Goal: Task Accomplishment & Management: Manage account settings

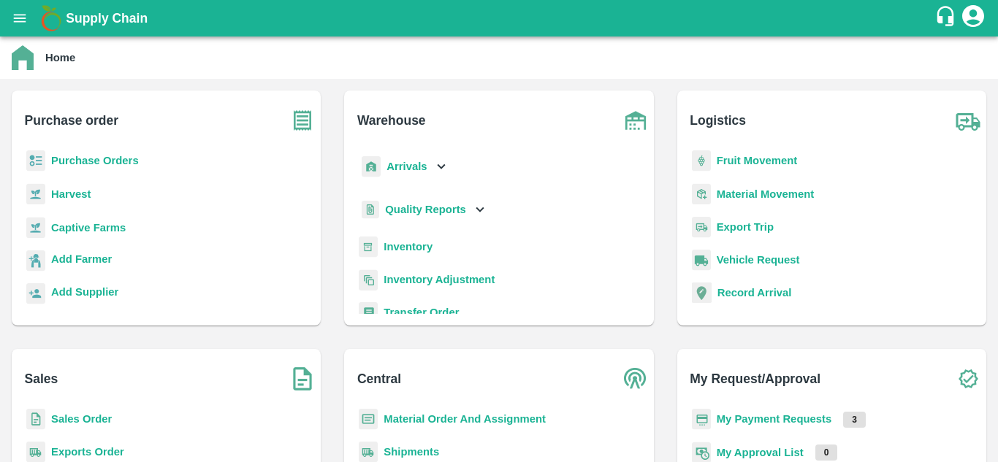
click at [102, 155] on b "Purchase Orders" at bounding box center [95, 161] width 88 height 12
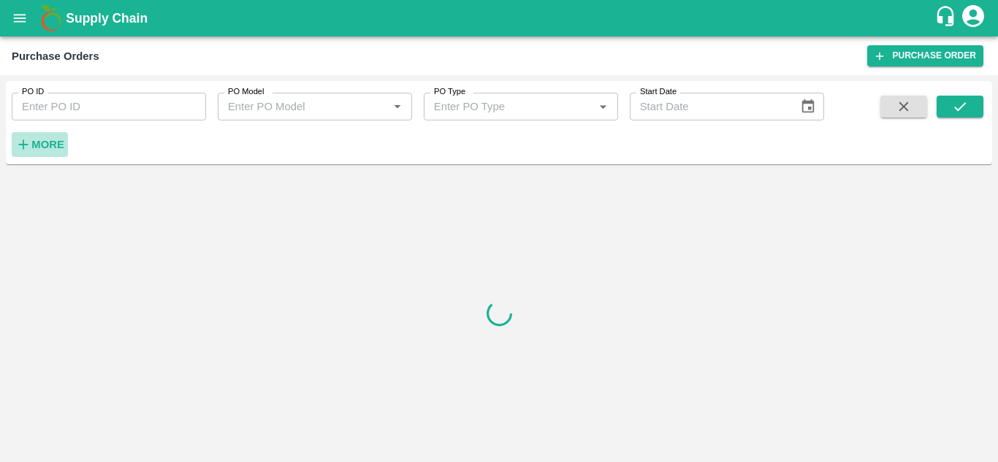
click at [37, 152] on h6 "More" at bounding box center [47, 144] width 33 height 19
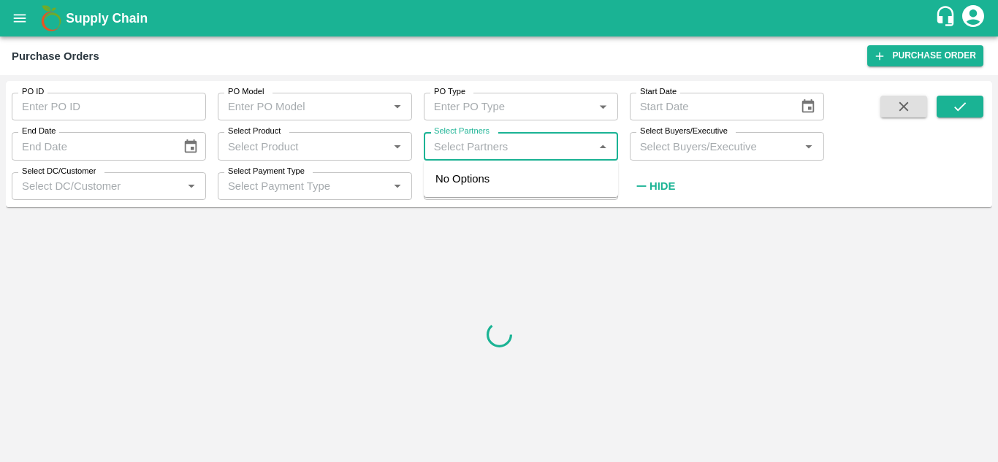
click at [491, 146] on input "Select Partners" at bounding box center [508, 146] width 161 height 19
paste input "8105866183"
type input "8105866183"
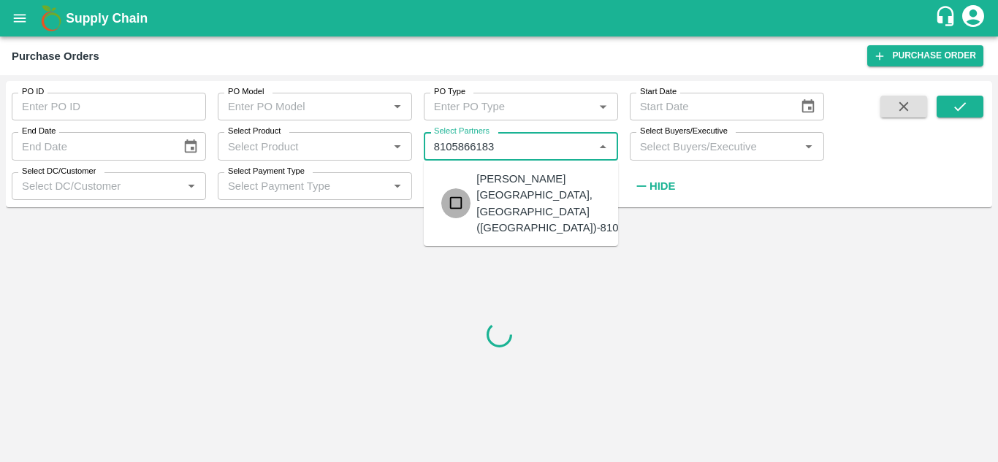
click at [458, 196] on input "checkbox" at bounding box center [455, 202] width 29 height 29
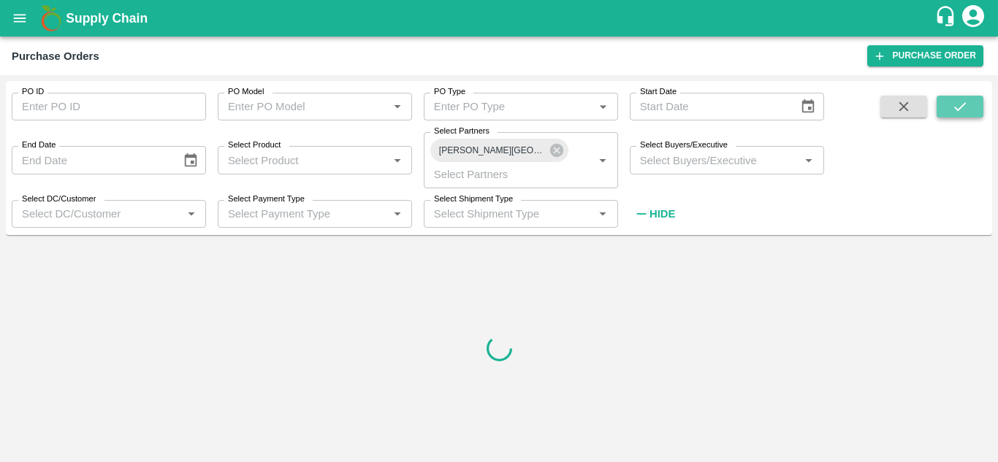
click at [960, 107] on icon "submit" at bounding box center [960, 107] width 16 height 16
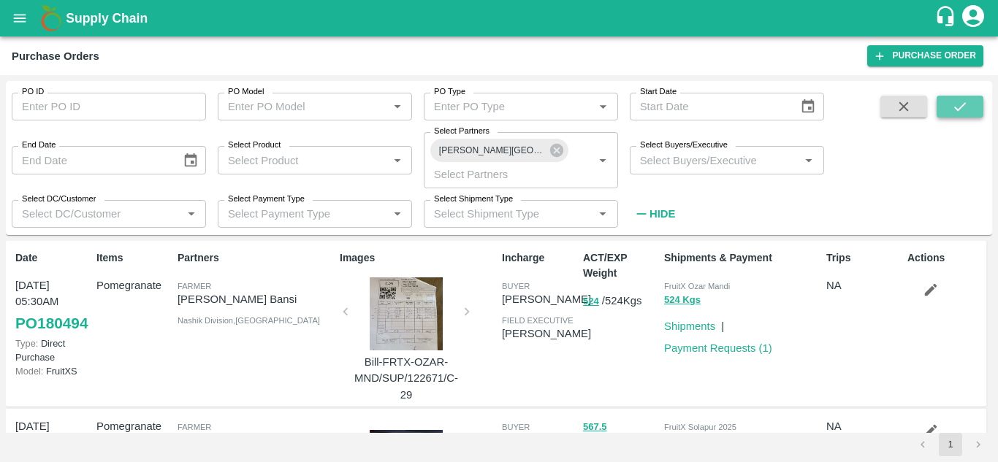
click at [960, 107] on icon "submit" at bounding box center [960, 107] width 16 height 16
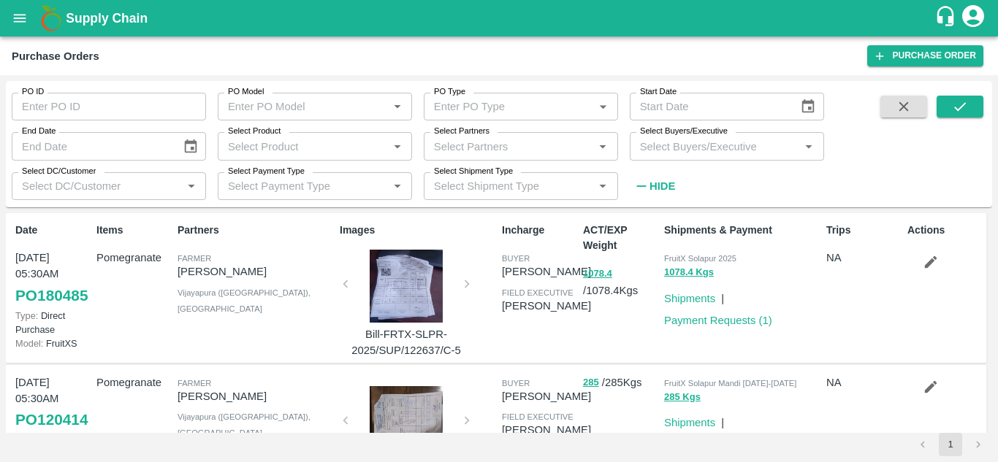
click at [409, 285] on div at bounding box center [406, 286] width 110 height 73
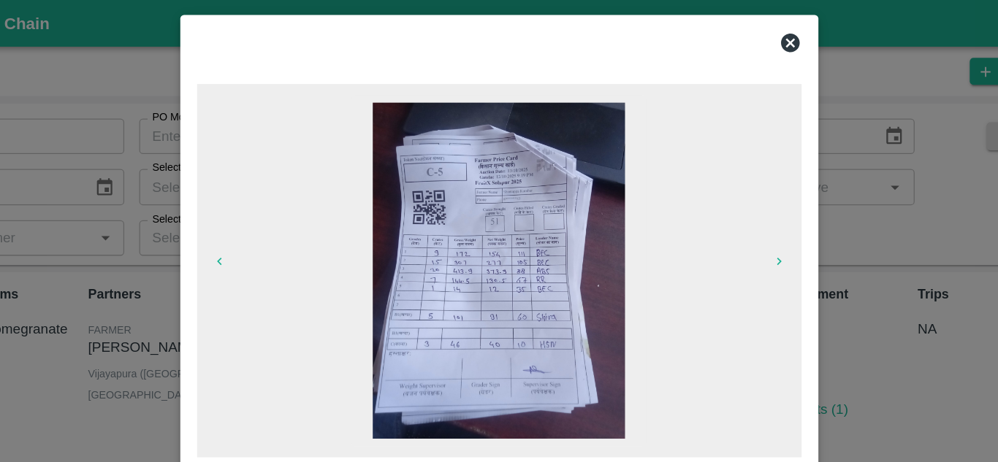
click at [719, 33] on icon at bounding box center [726, 33] width 15 height 15
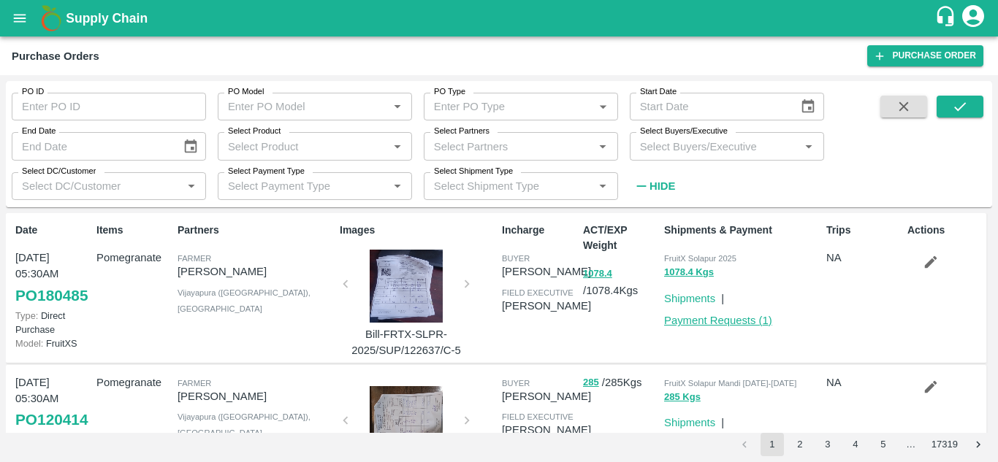
click at [701, 321] on link "Payment Requests ( 1 )" at bounding box center [718, 321] width 108 height 12
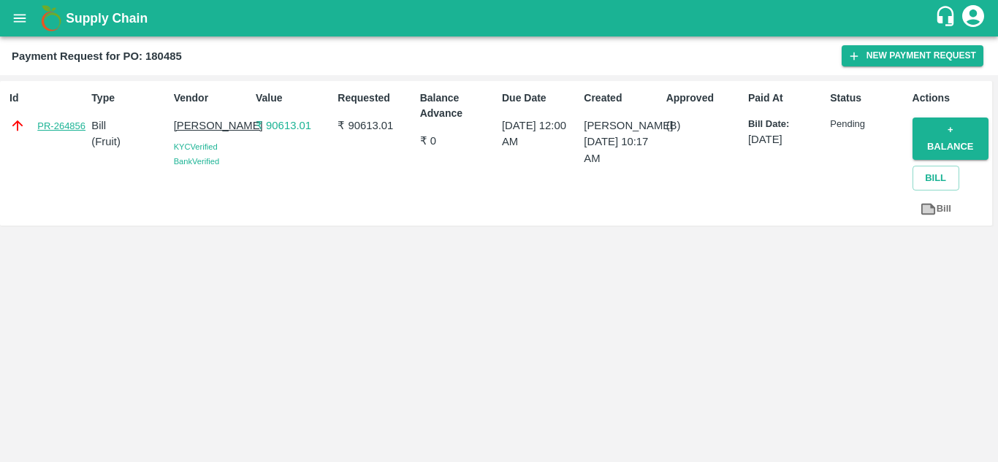
click at [65, 127] on link "PR-264856" at bounding box center [61, 126] width 48 height 15
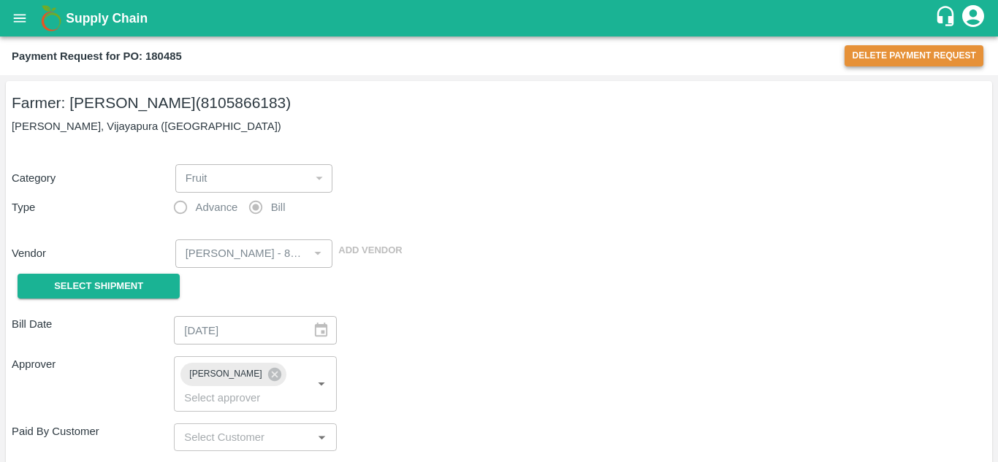
click at [884, 56] on button "Delete Payment Request" at bounding box center [913, 55] width 139 height 21
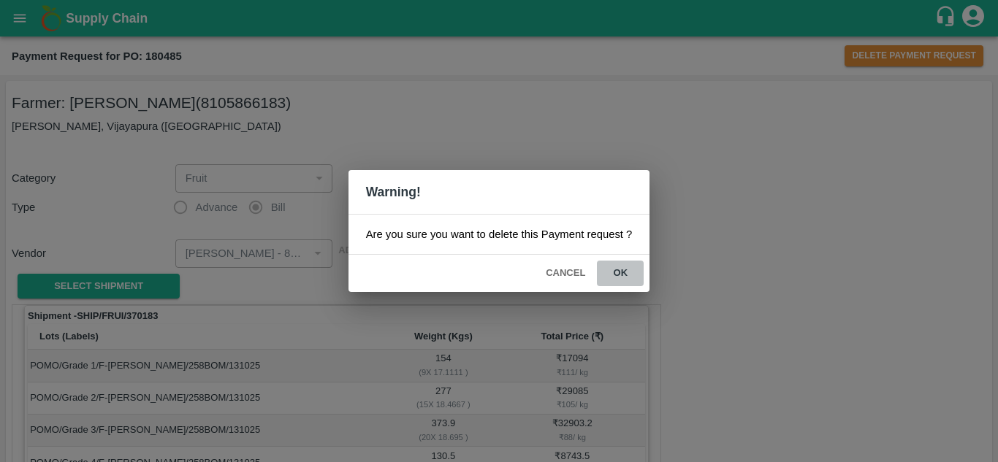
click at [621, 277] on button "ok" at bounding box center [620, 274] width 47 height 26
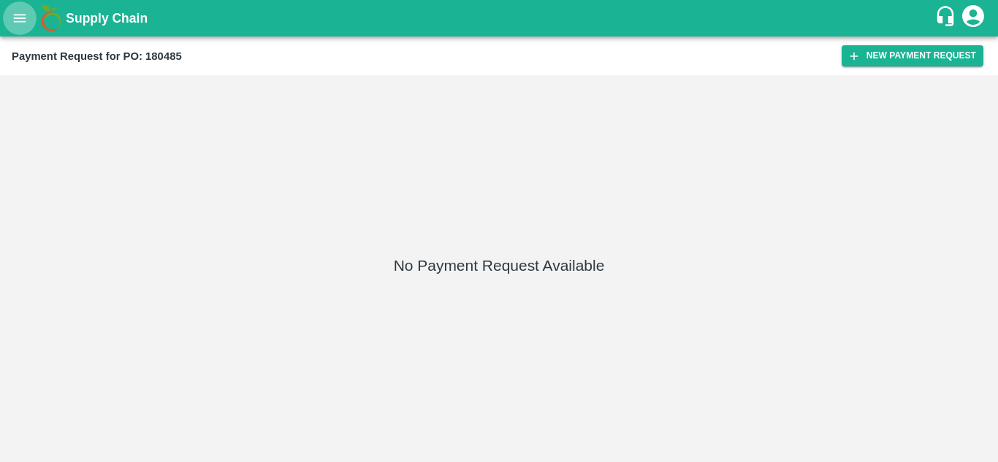
click at [15, 12] on icon "open drawer" at bounding box center [20, 18] width 16 height 16
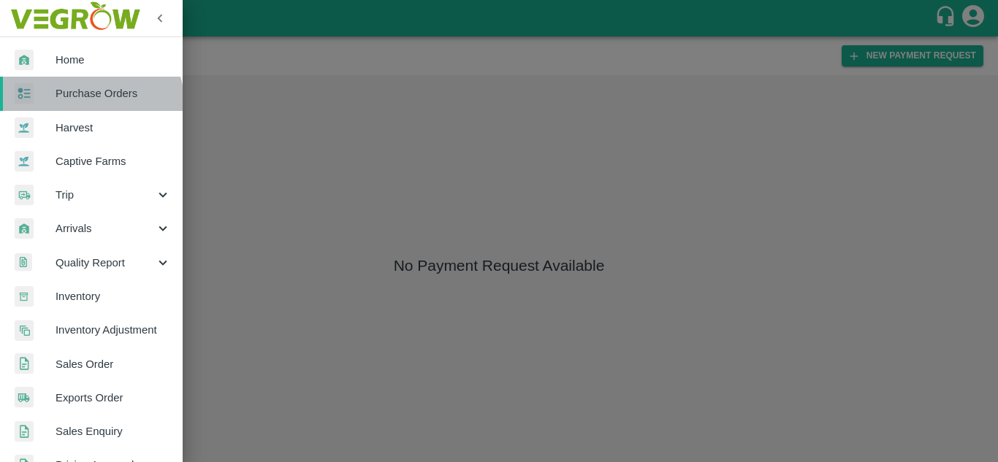
click at [82, 107] on link "Purchase Orders" at bounding box center [91, 94] width 183 height 34
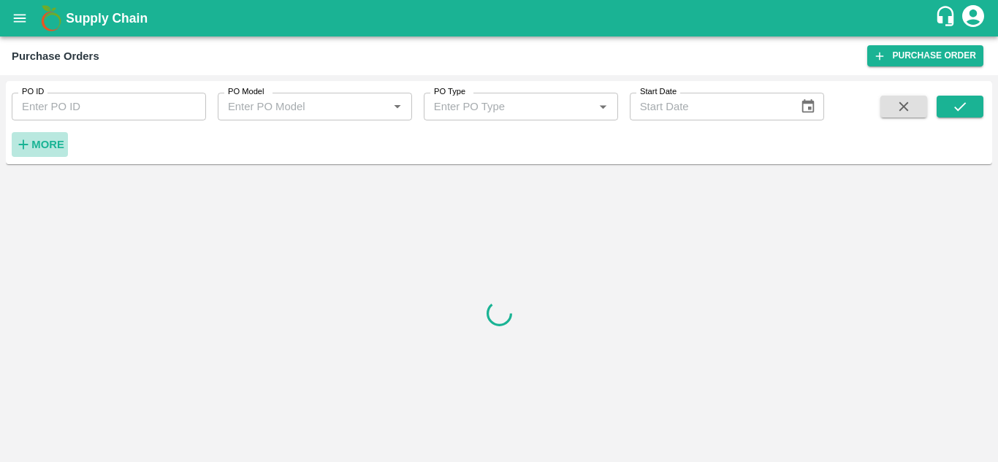
click at [48, 136] on h6 "More" at bounding box center [47, 144] width 33 height 19
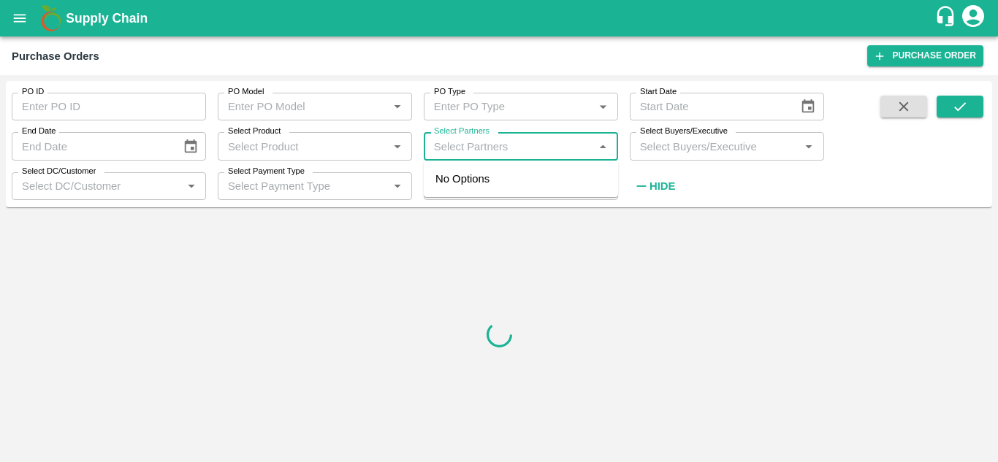
click at [483, 142] on input "Select Partners" at bounding box center [508, 146] width 161 height 19
paste input "8105866183"
type input "8105866183"
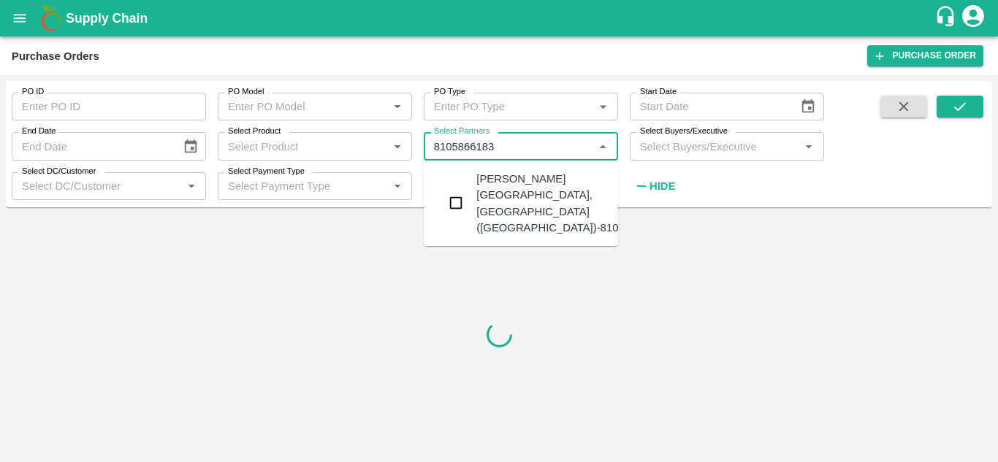
click at [456, 193] on input "checkbox" at bounding box center [455, 202] width 29 height 29
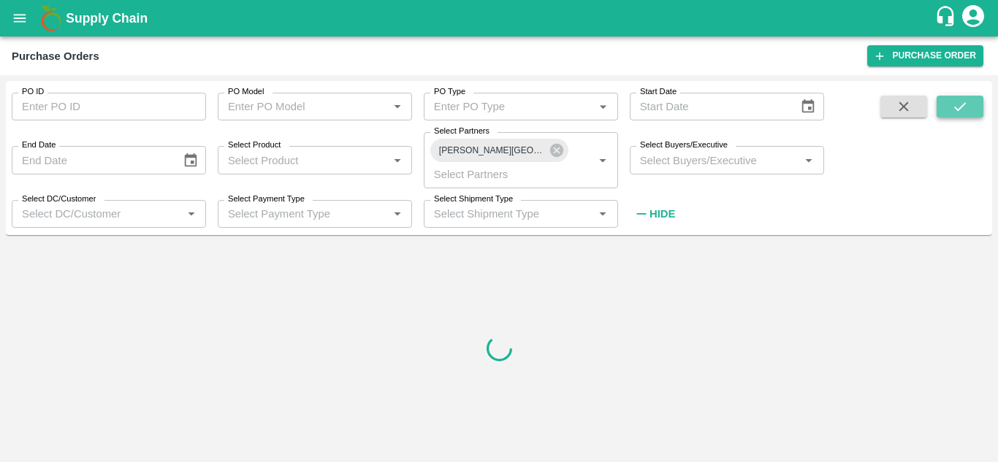
click at [946, 103] on button "submit" at bounding box center [959, 107] width 47 height 22
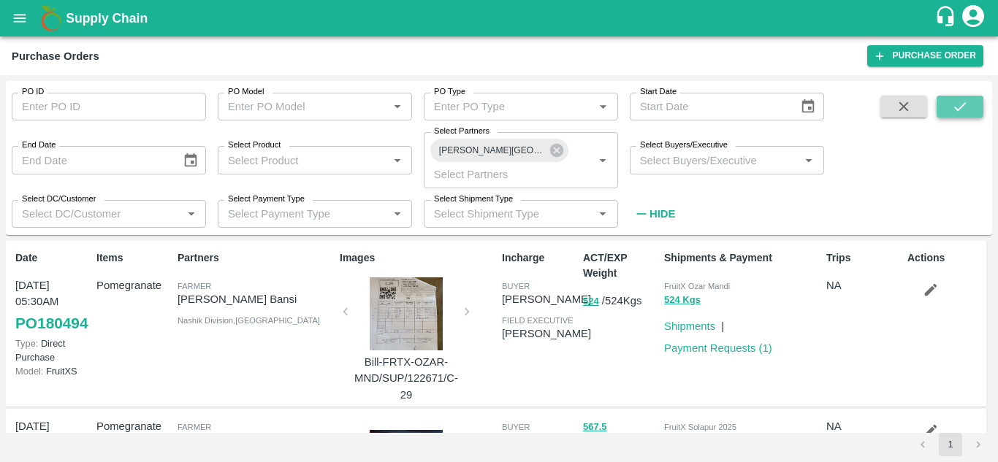
click at [957, 112] on icon "submit" at bounding box center [960, 107] width 16 height 16
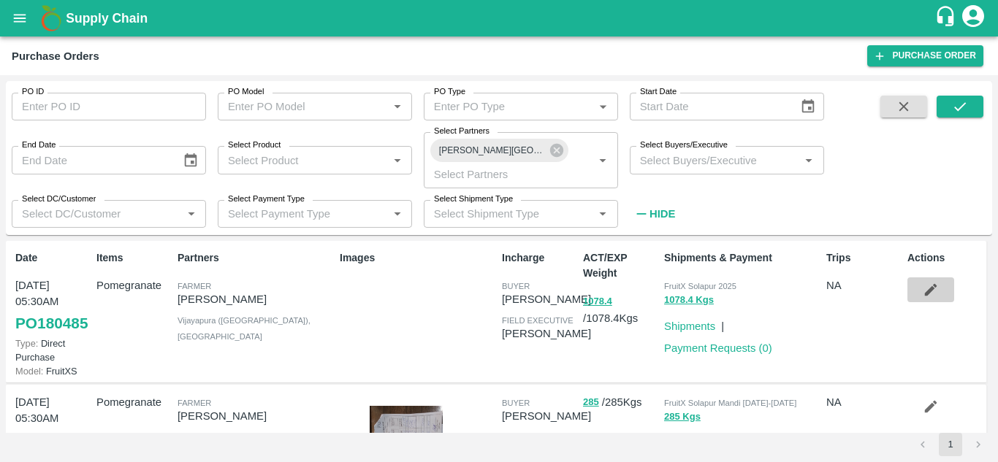
click at [927, 282] on icon "button" at bounding box center [930, 290] width 16 height 16
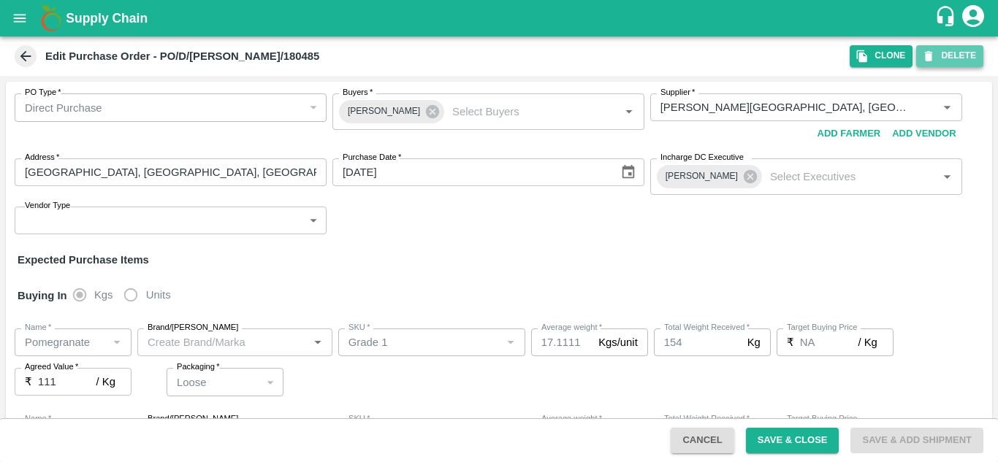
click at [940, 51] on button "DELETE" at bounding box center [949, 55] width 67 height 21
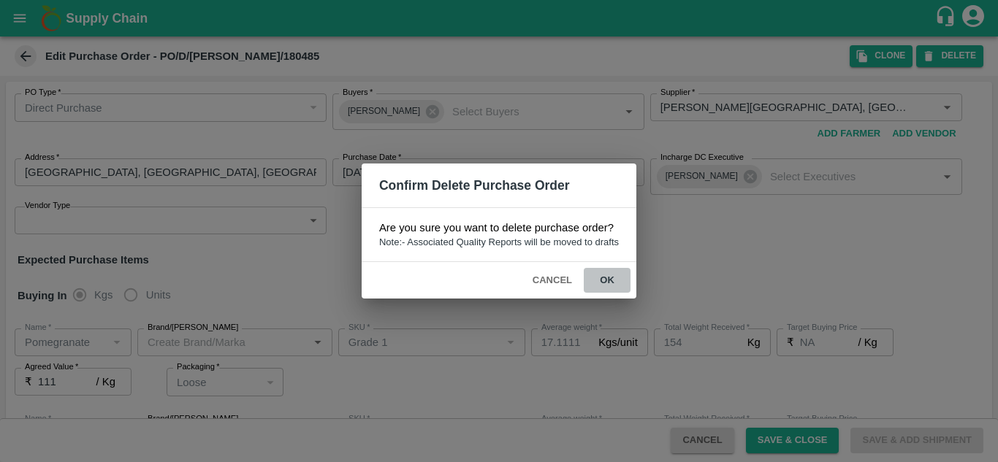
click at [610, 279] on button "ok" at bounding box center [607, 281] width 47 height 26
